Goal: Task Accomplishment & Management: Use online tool/utility

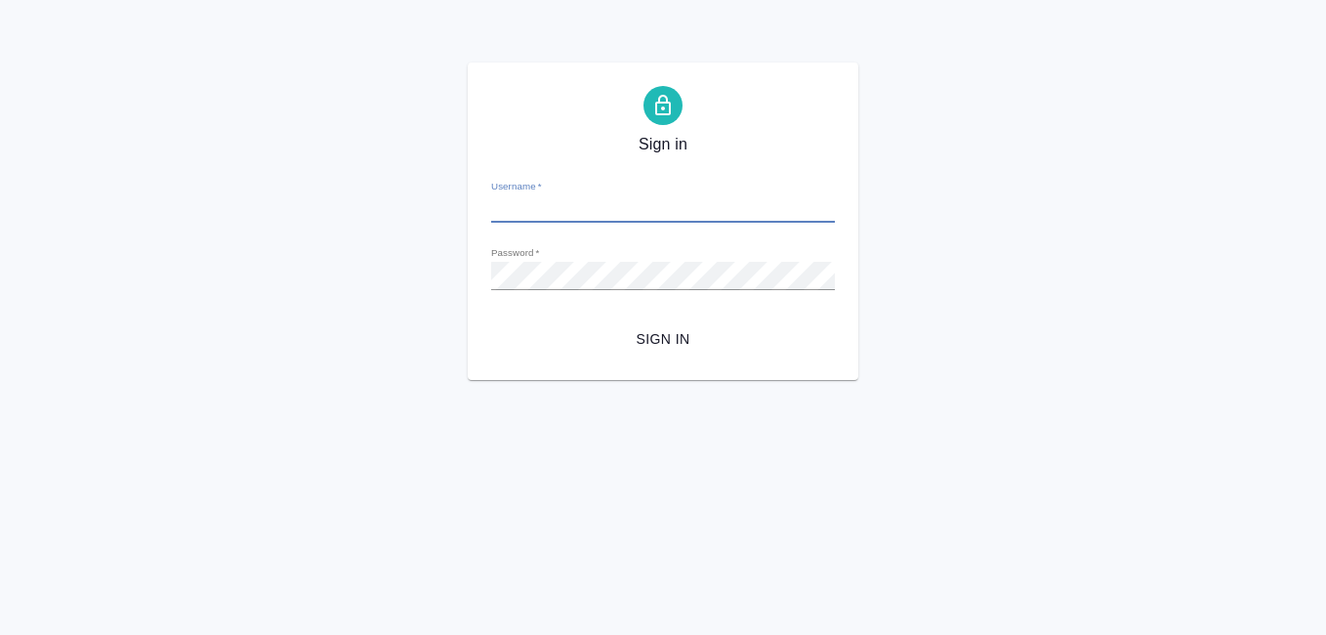
type input "[EMAIL_ADDRESS][DOMAIN_NAME]"
click at [662, 337] on span "Sign in" at bounding box center [663, 339] width 312 height 24
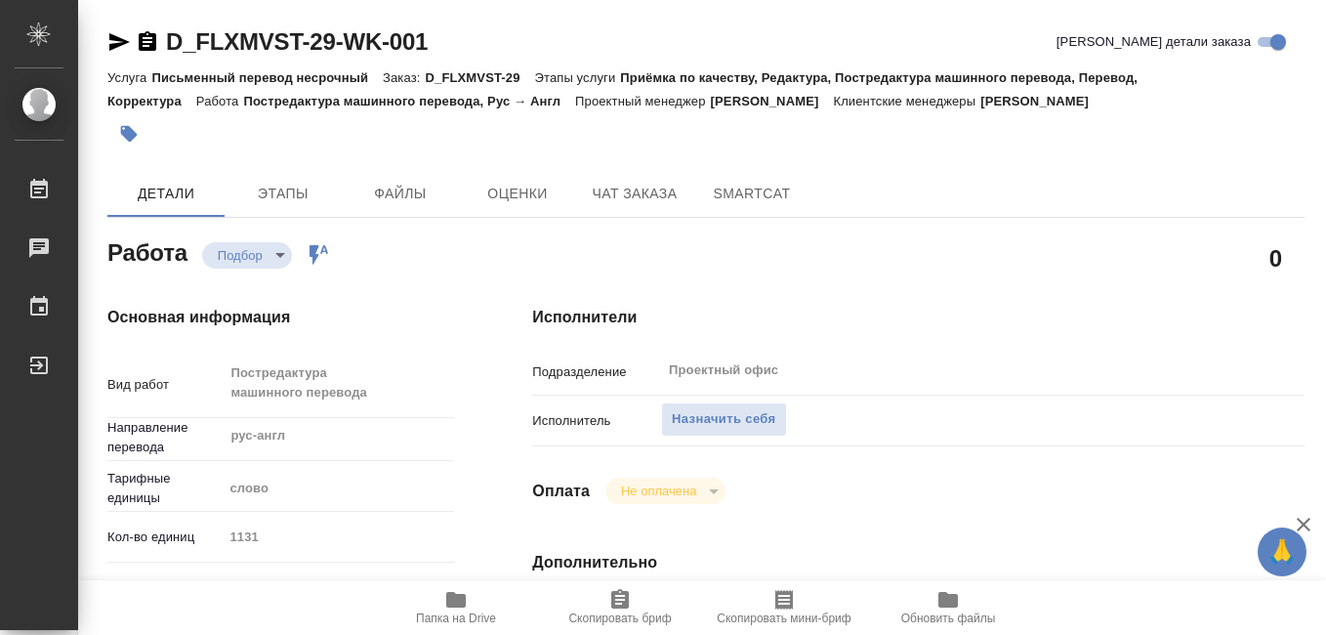
type textarea "x"
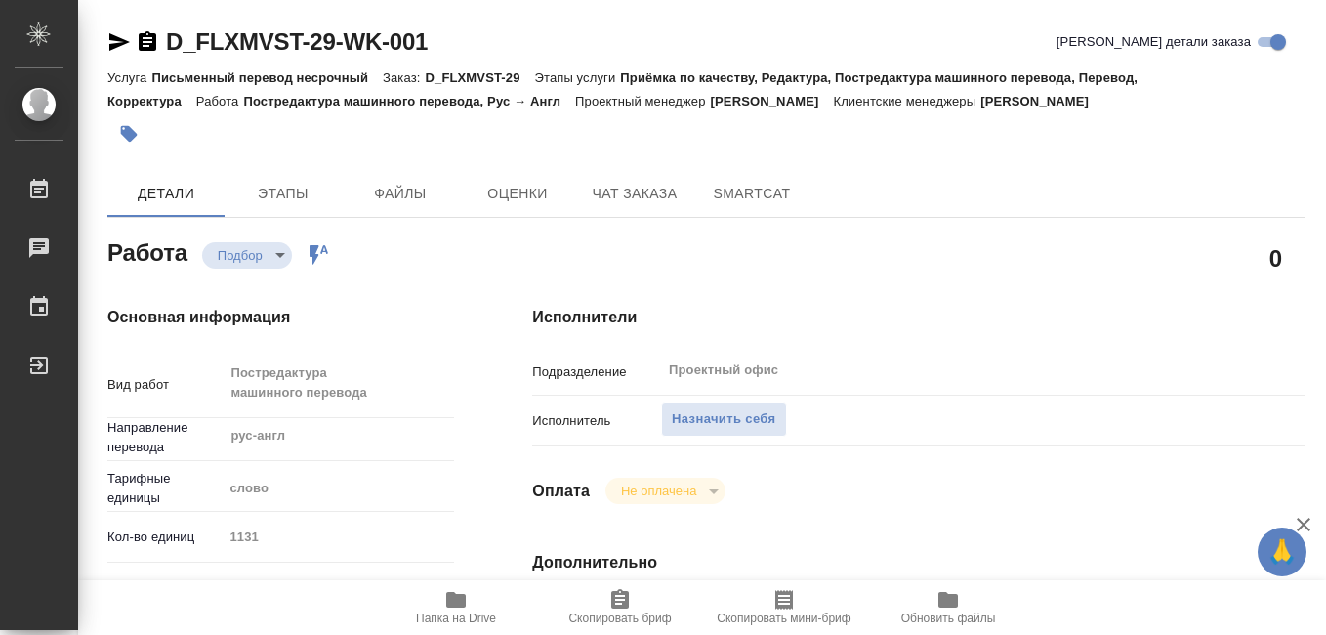
type textarea "x"
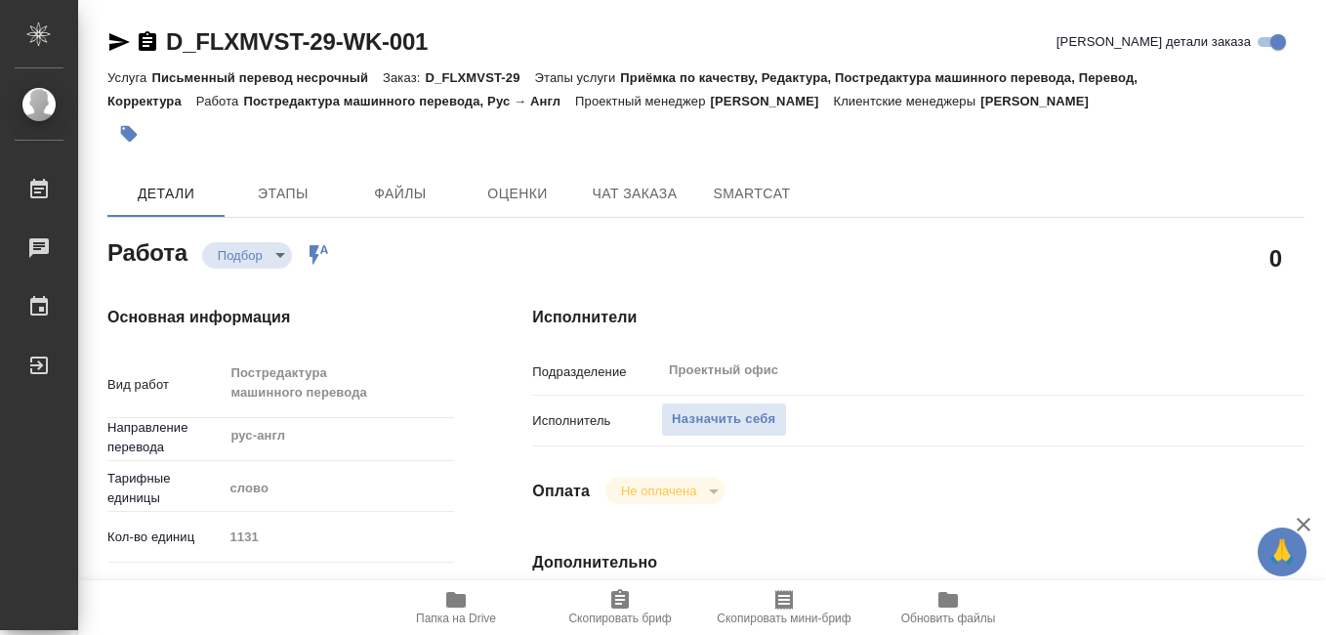
type textarea "x"
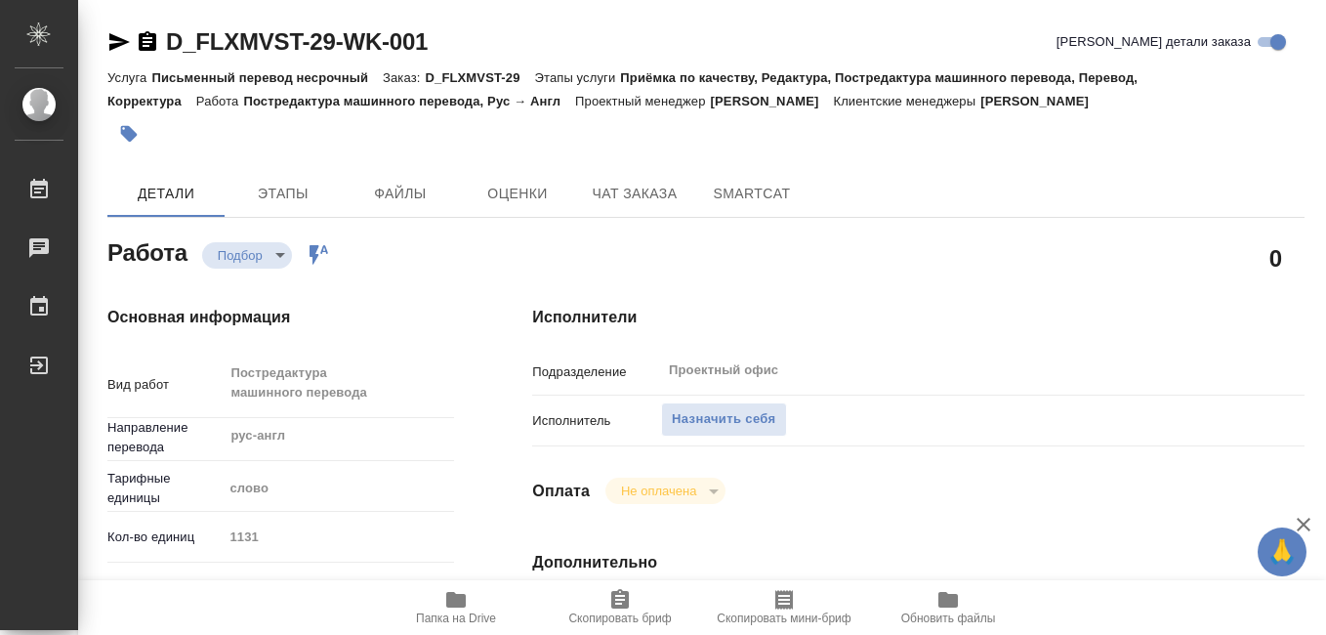
type textarea "x"
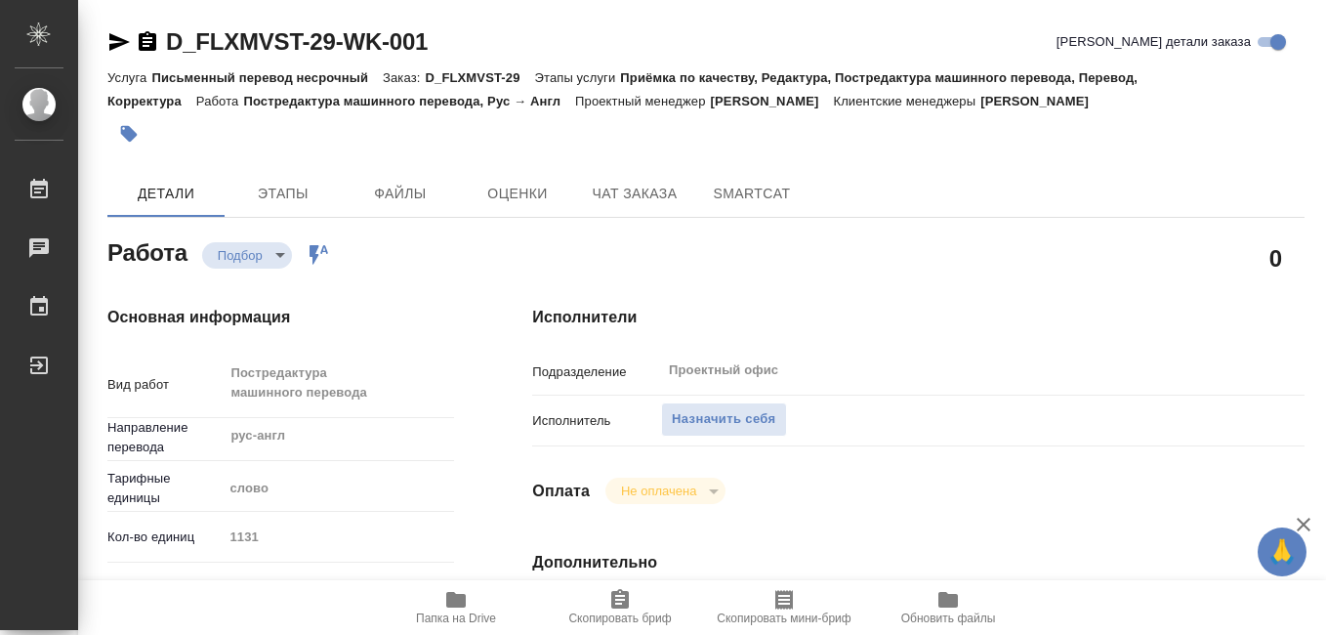
type textarea "x"
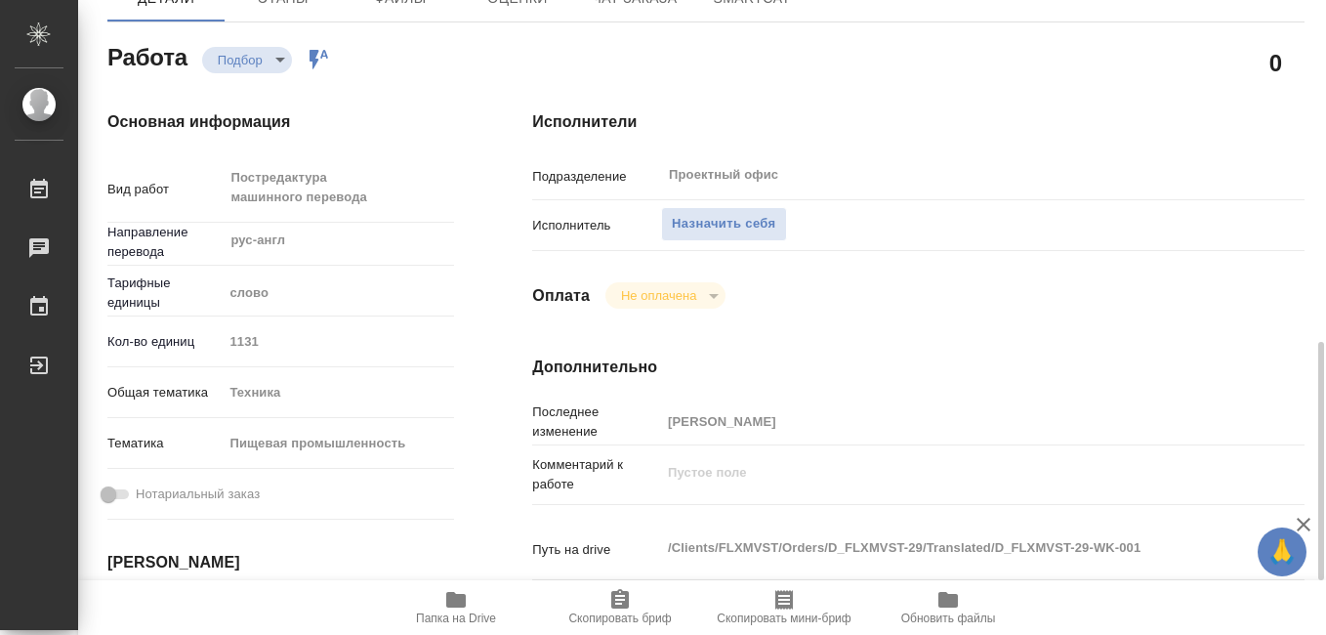
scroll to position [391, 0]
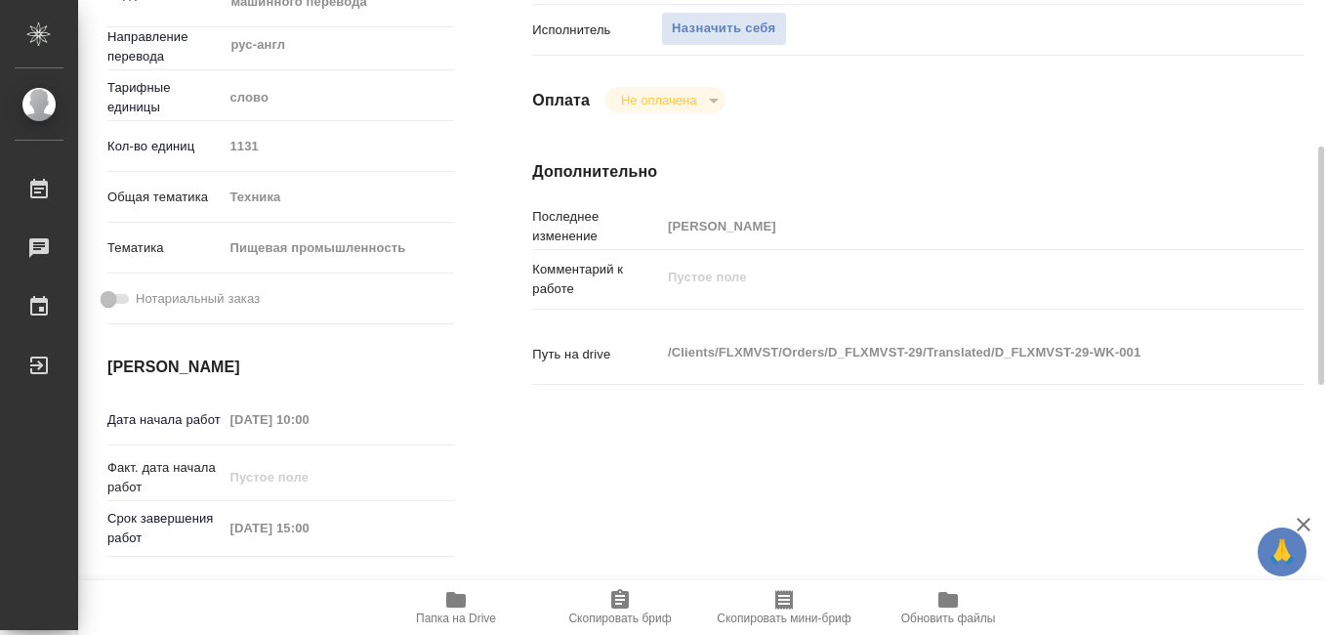
click at [460, 604] on icon "button" at bounding box center [456, 600] width 20 height 16
